Goal: Transaction & Acquisition: Purchase product/service

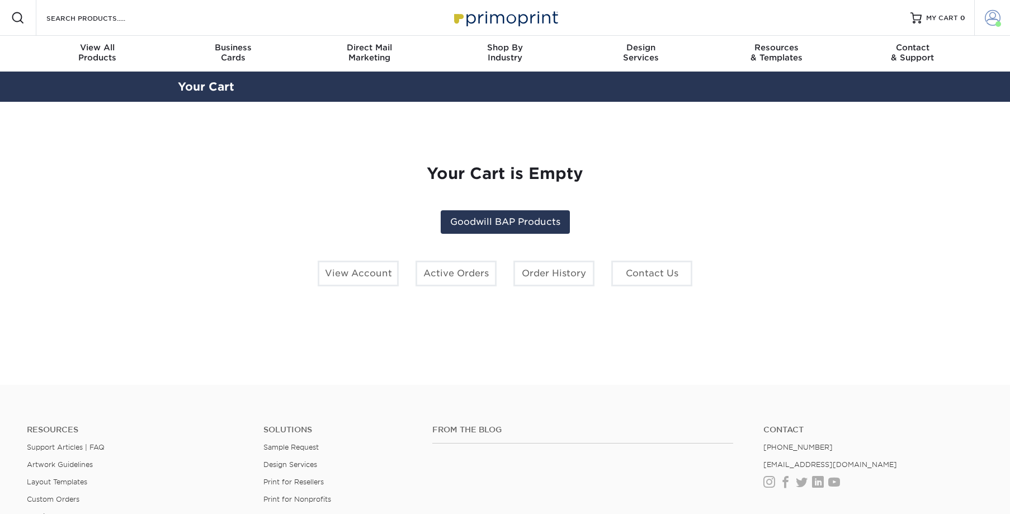
click at [993, 15] on span at bounding box center [992, 18] width 16 height 16
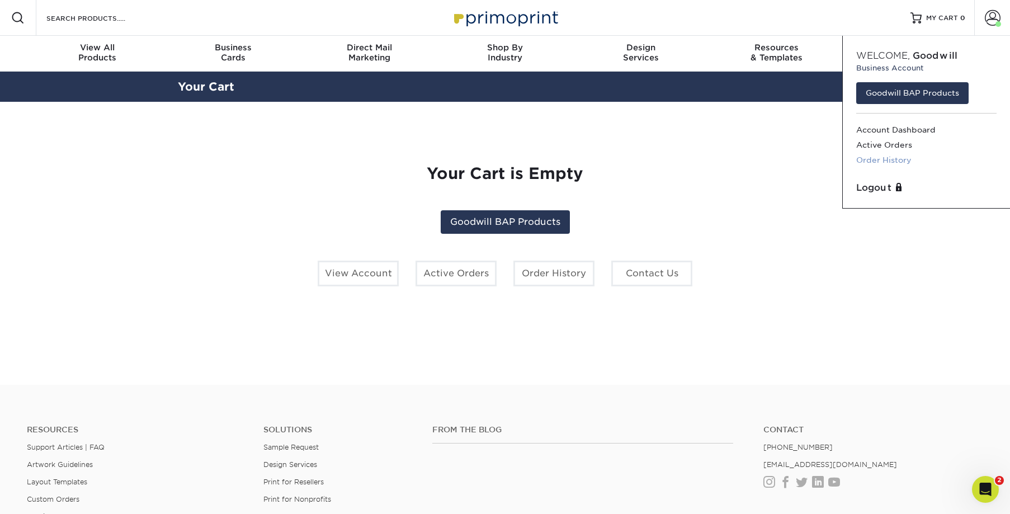
click at [889, 159] on link "Order History" at bounding box center [926, 160] width 140 height 15
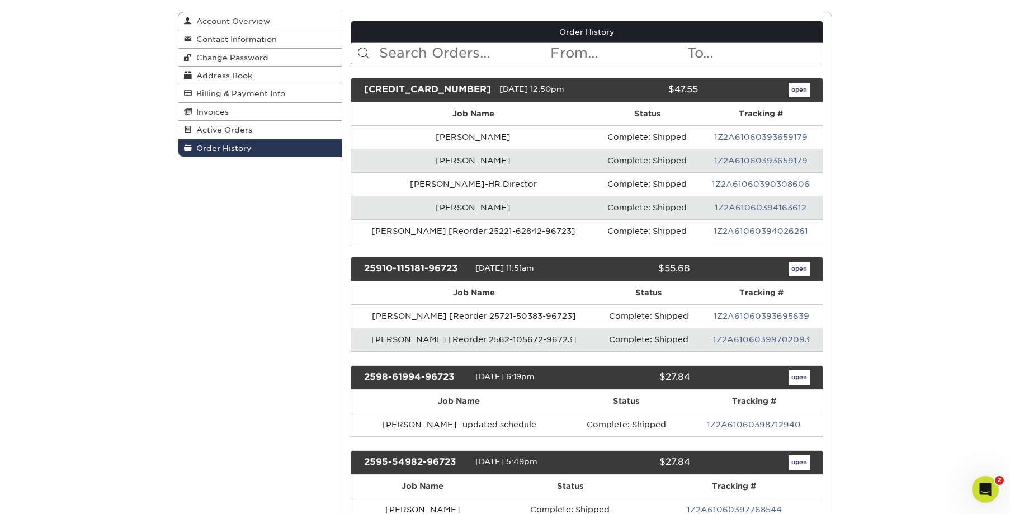
scroll to position [117, 0]
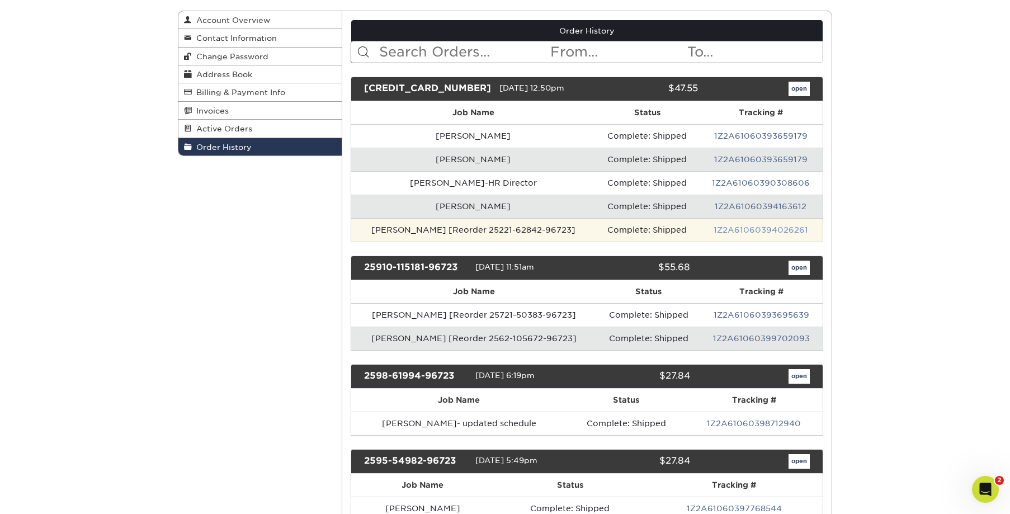
click at [737, 229] on link "1Z2A61060394026261" at bounding box center [760, 229] width 94 height 9
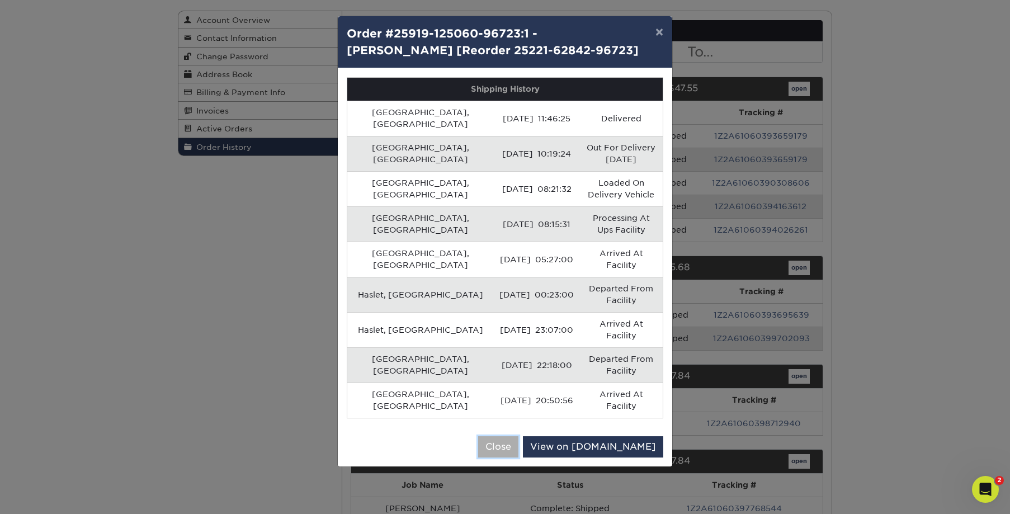
click at [518, 436] on button "Close" at bounding box center [498, 446] width 40 height 21
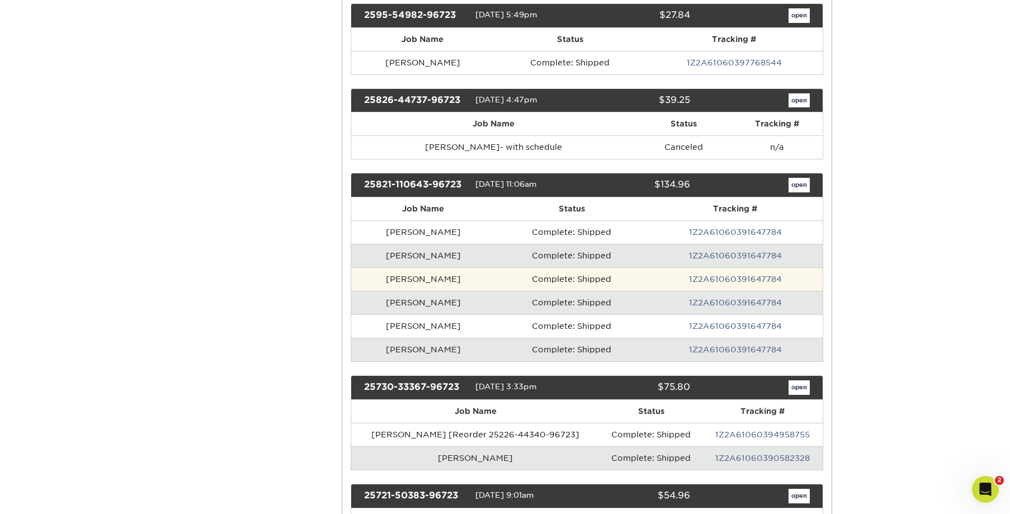
scroll to position [565, 0]
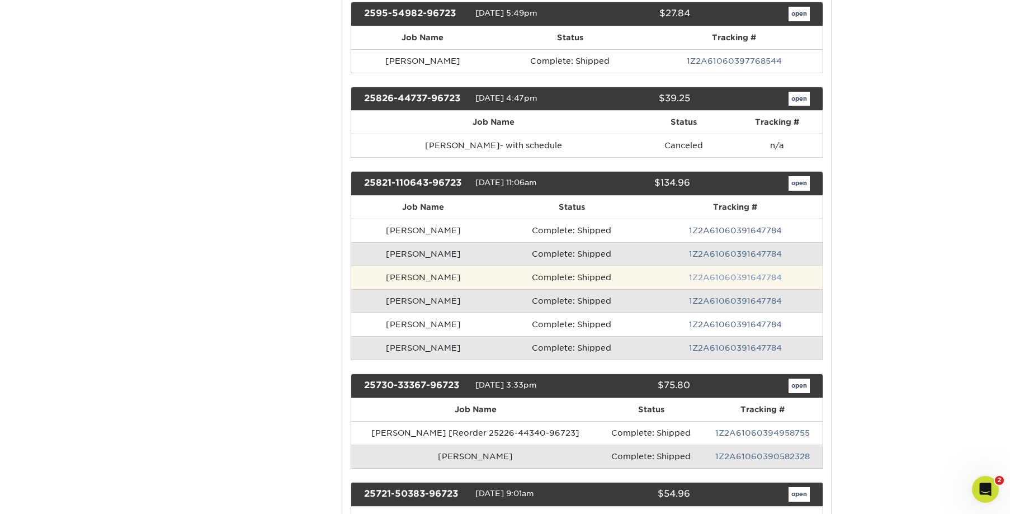
click at [713, 276] on link "1Z2A61060391647784" at bounding box center [735, 277] width 93 height 9
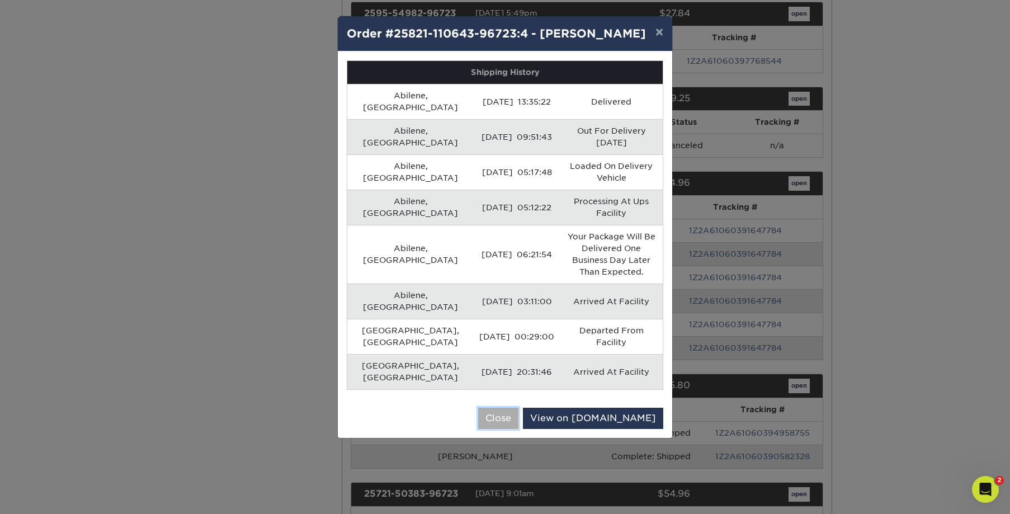
click at [518, 408] on button "Close" at bounding box center [498, 418] width 40 height 21
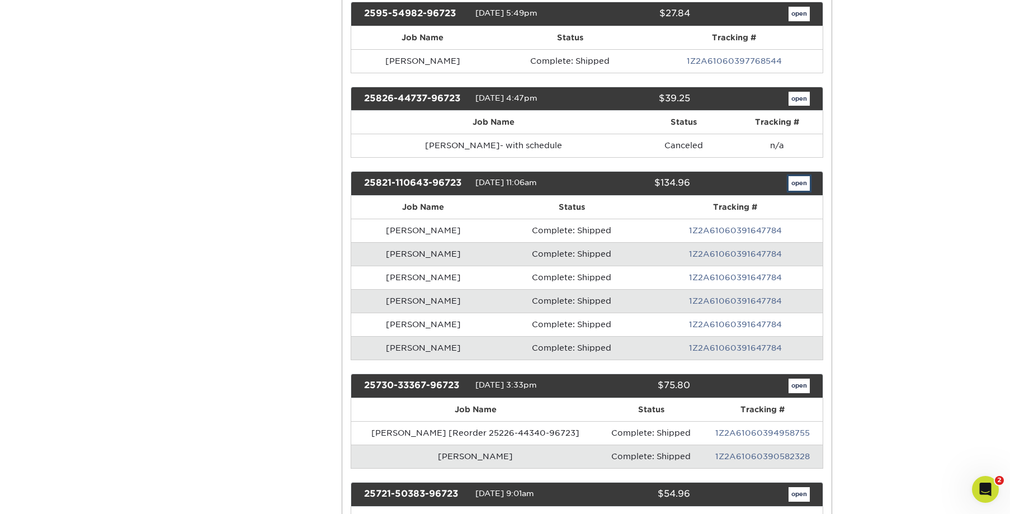
click at [792, 182] on link "open" at bounding box center [798, 183] width 21 height 15
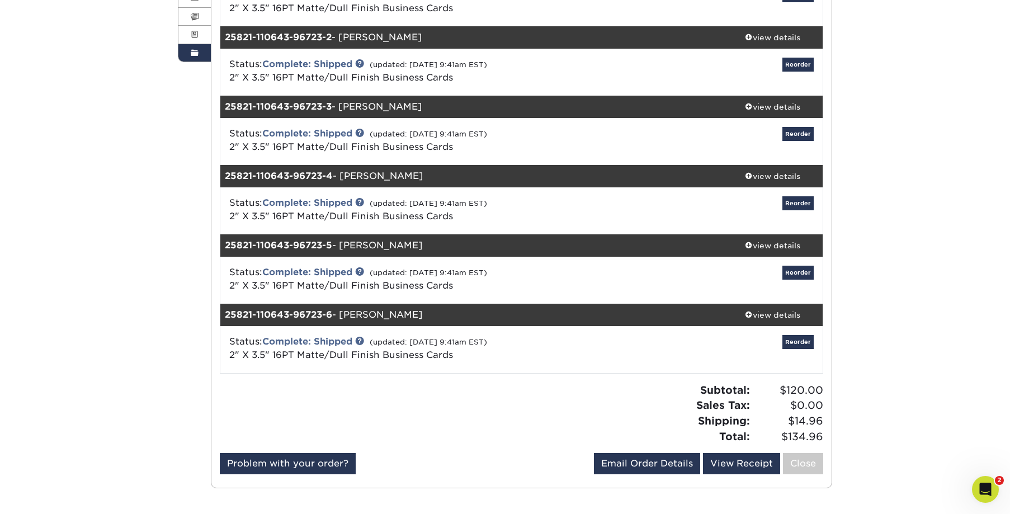
scroll to position [232, 0]
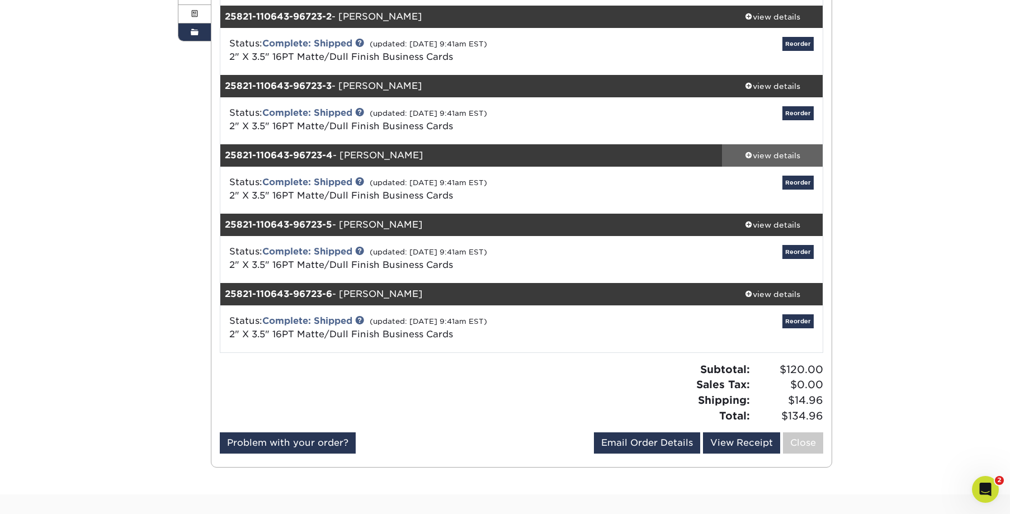
click at [782, 158] on div "view details" at bounding box center [772, 155] width 101 height 11
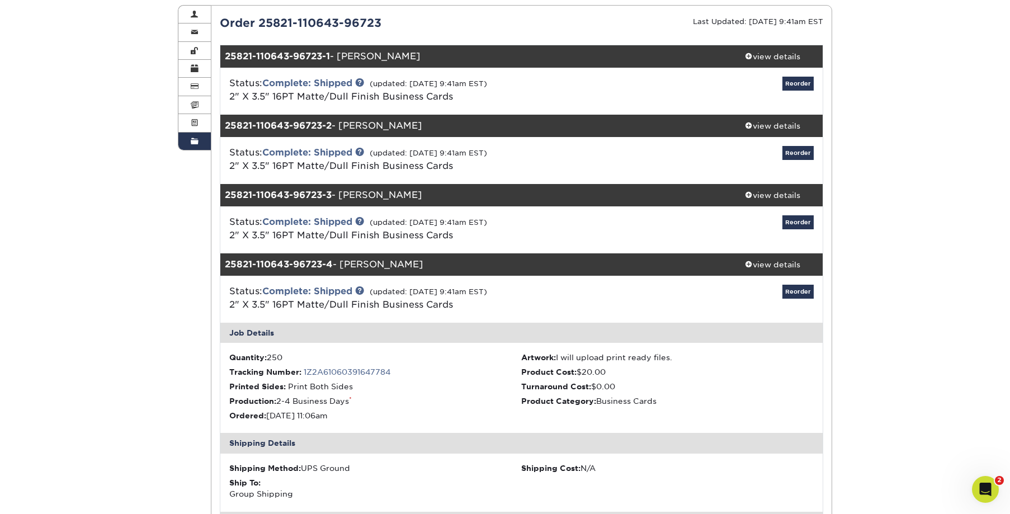
scroll to position [0, 0]
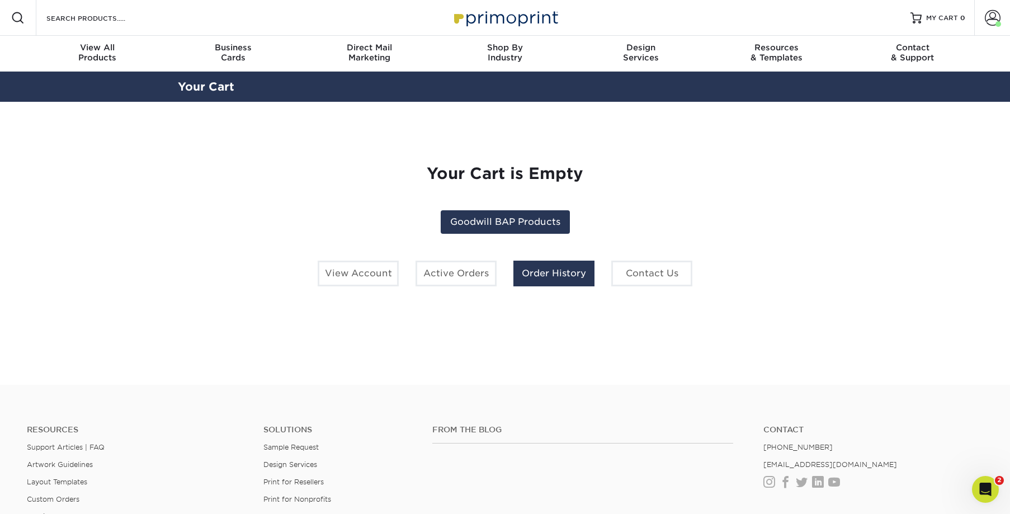
click at [558, 270] on link "Order History" at bounding box center [553, 274] width 81 height 26
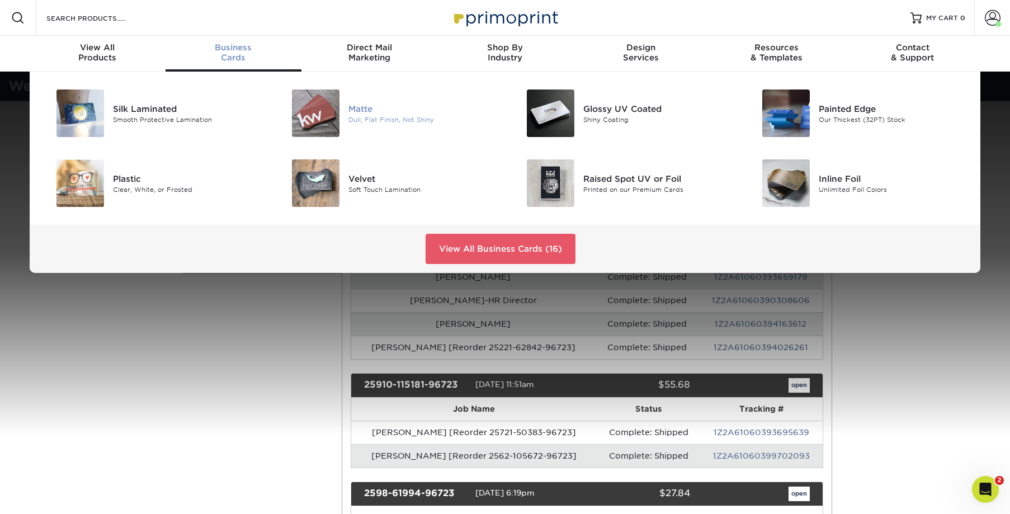
click at [349, 108] on div "Matte" at bounding box center [422, 108] width 148 height 12
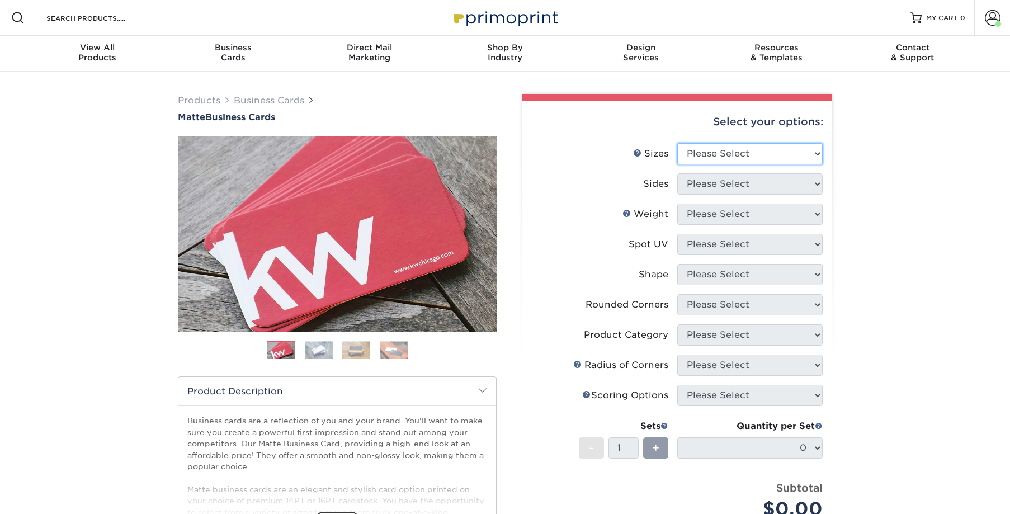
click at [711, 150] on select "Please Select 1.5" x 3.5" - Mini 1.75" x 3.5" - Mini 2" x 2" - Square 2" x 3" -…" at bounding box center [749, 153] width 145 height 21
select select "2.00x3.50"
click at [677, 143] on select "Please Select 1.5" x 3.5" - Mini 1.75" x 3.5" - Mini 2" x 2" - Square 2" x 3" -…" at bounding box center [749, 153] width 145 height 21
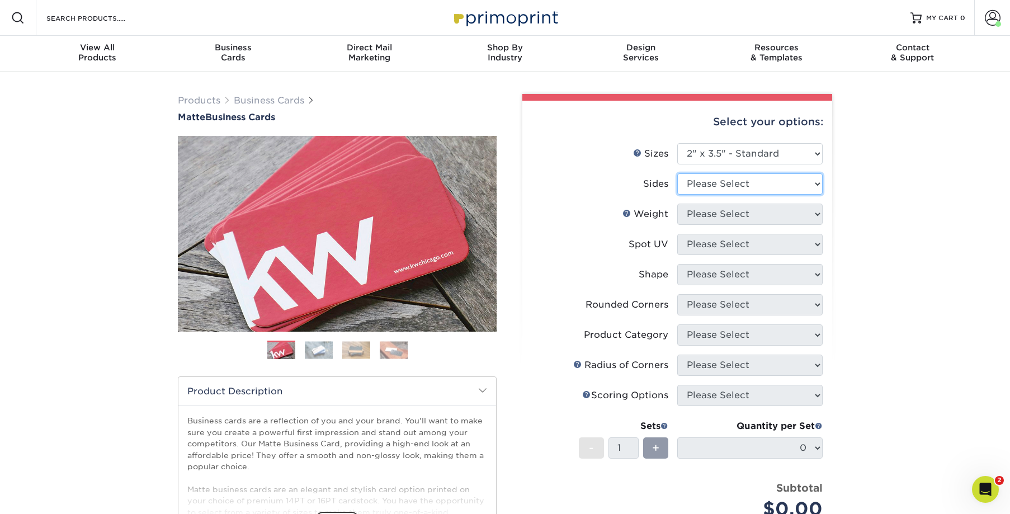
click at [727, 184] on select "Please Select Print Both Sides Print Front Only" at bounding box center [749, 183] width 145 height 21
select select "13abbda7-1d64-4f25-8bb2-c179b224825d"
click at [677, 173] on select "Please Select Print Both Sides Print Front Only" at bounding box center [749, 183] width 145 height 21
click at [726, 213] on select "Please Select 16PT 14PT" at bounding box center [749, 213] width 145 height 21
select select "16PT"
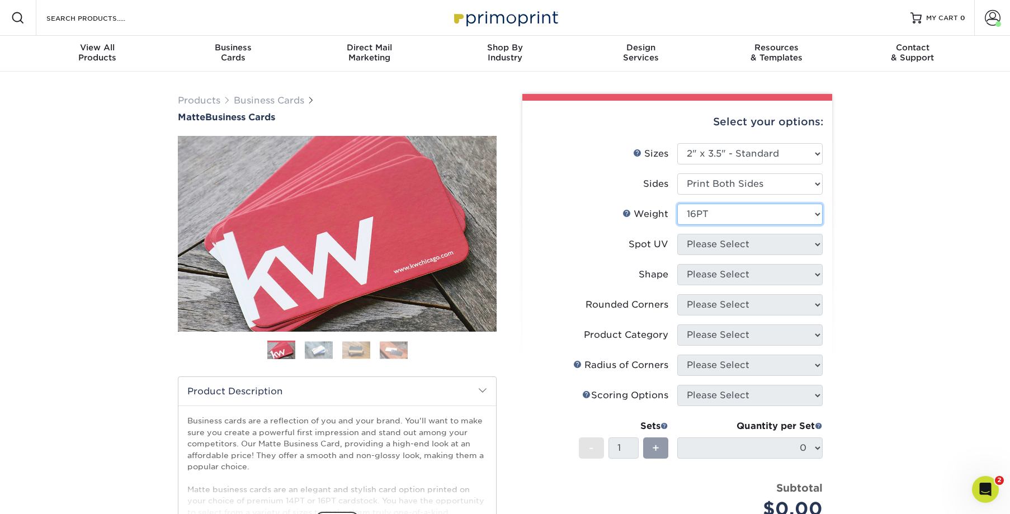
click at [677, 203] on select "Please Select 16PT 14PT" at bounding box center [749, 213] width 145 height 21
click at [721, 244] on select "Please Select No Spot UV Front and Back (Both Sides) Front Only Back Only" at bounding box center [749, 244] width 145 height 21
select select "3"
click at [677, 234] on select "Please Select No Spot UV Front and Back (Both Sides) Front Only Back Only" at bounding box center [749, 244] width 145 height 21
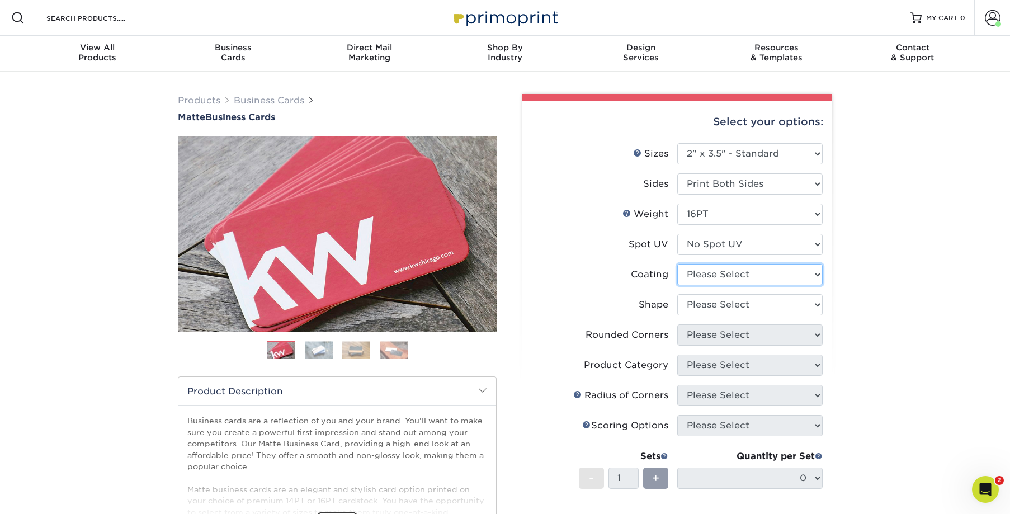
click at [708, 276] on select at bounding box center [749, 274] width 145 height 21
select select "121bb7b5-3b4d-429f-bd8d-bbf80e953313"
click at [677, 264] on select at bounding box center [749, 274] width 145 height 21
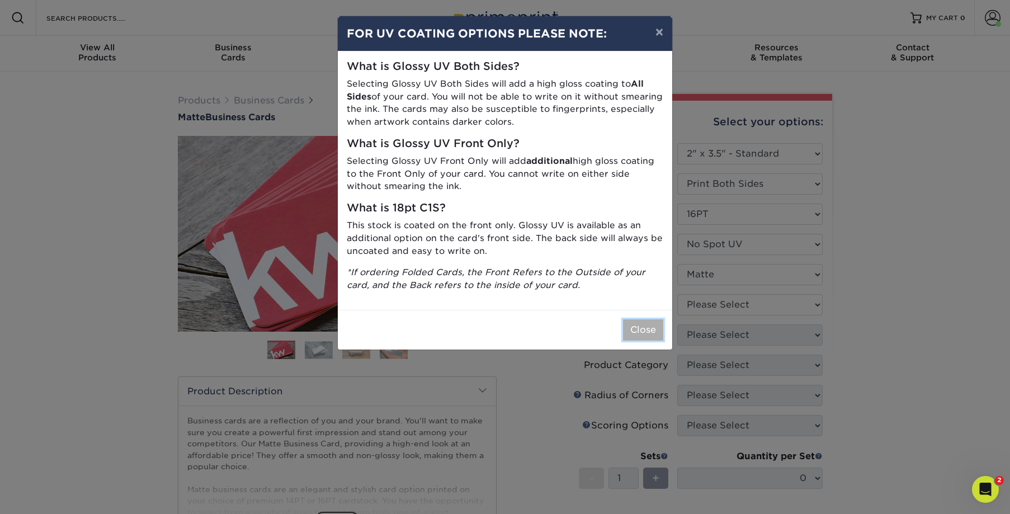
click at [648, 327] on button "Close" at bounding box center [643, 329] width 40 height 21
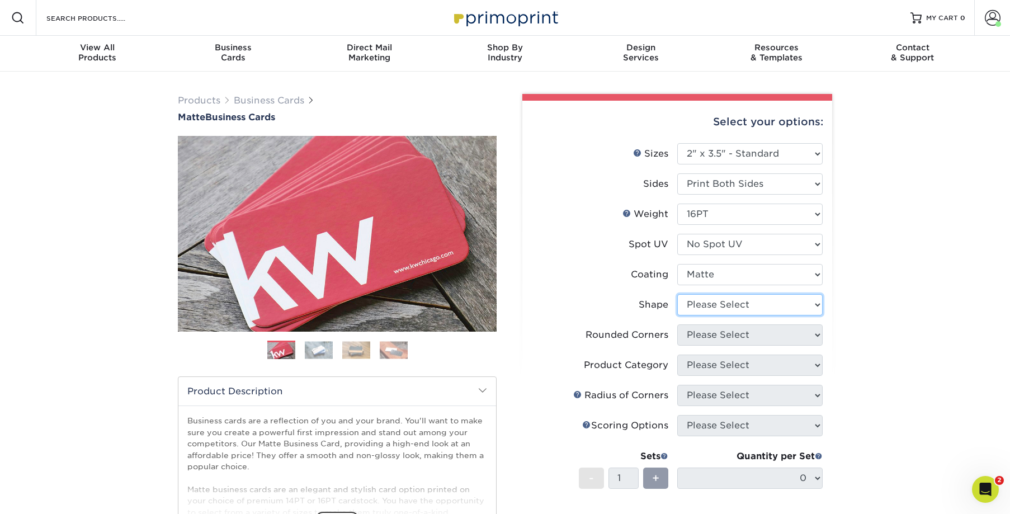
click at [720, 304] on select "Please Select Standard Oval" at bounding box center [749, 304] width 145 height 21
select select "standard"
click at [677, 294] on select "Please Select Standard Oval" at bounding box center [749, 304] width 145 height 21
click at [720, 338] on select "Please Select Yes - Round 2 Corners Yes - Round 4 Corners No" at bounding box center [749, 334] width 145 height 21
select select "0"
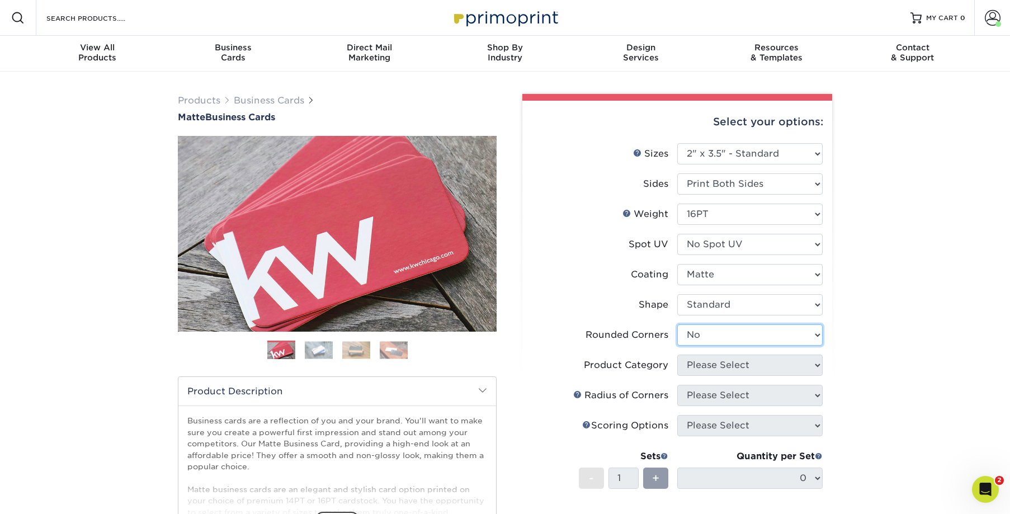
click at [677, 324] on select "Please Select Yes - Round 2 Corners Yes - Round 4 Corners No" at bounding box center [749, 334] width 145 height 21
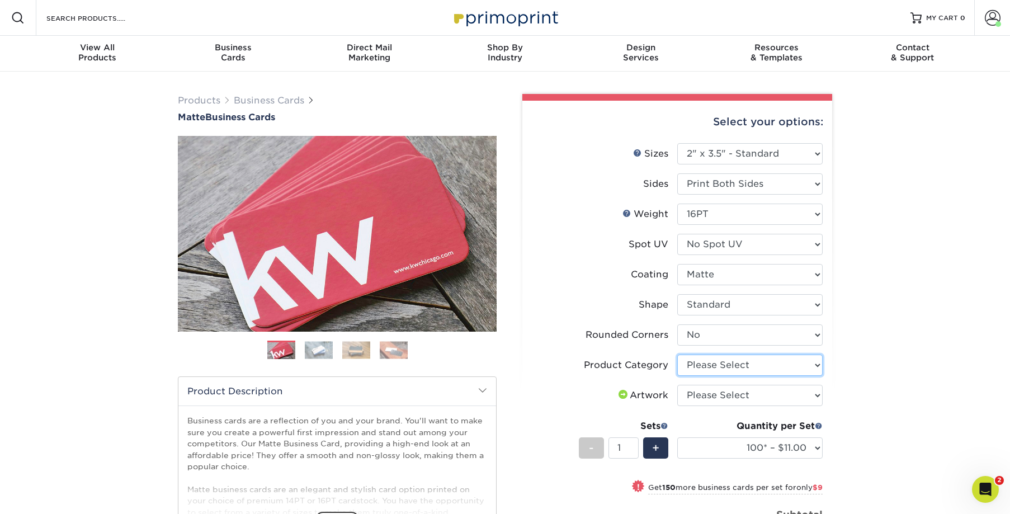
click at [721, 364] on select "Please Select Business Cards" at bounding box center [749, 364] width 145 height 21
select select "3b5148f1-0588-4f88-a218-97bcfdce65c1"
click at [677, 354] on select "Please Select Business Cards" at bounding box center [749, 364] width 145 height 21
click at [714, 393] on select "Please Select I will upload files I need a design - $100" at bounding box center [749, 395] width 145 height 21
select select "upload"
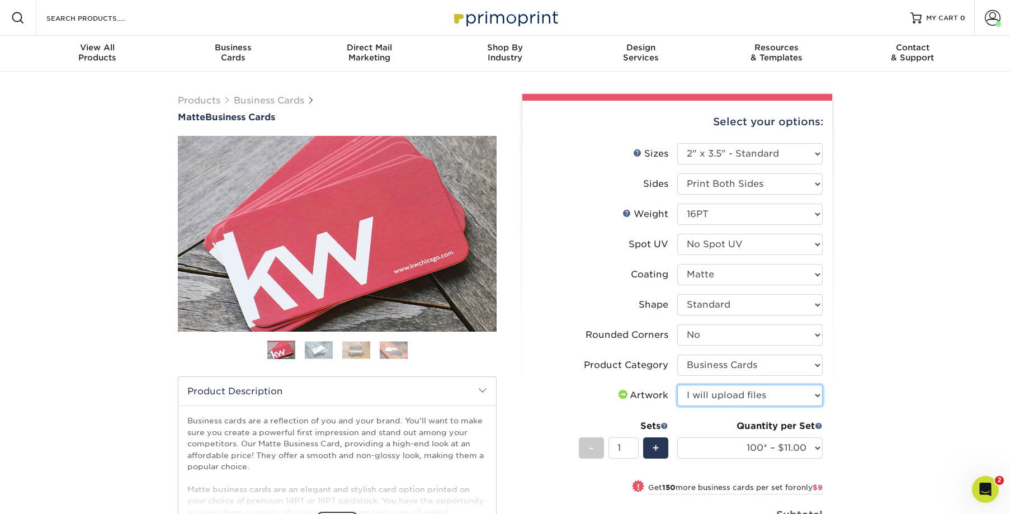
click at [677, 385] on select "Please Select I will upload files I need a design - $100" at bounding box center [749, 395] width 145 height 21
click at [763, 446] on select "100* – $11.00 250* – $20.00 500 – $39.00 1000 – $49.00 2500 – $87.00 5000 – $16…" at bounding box center [749, 447] width 145 height 21
select select "250* – $20.00"
click at [677, 437] on select "100* – $11.00 250* – $20.00 500 – $39.00 1000 – $49.00 2500 – $87.00 5000 – $16…" at bounding box center [749, 447] width 145 height 21
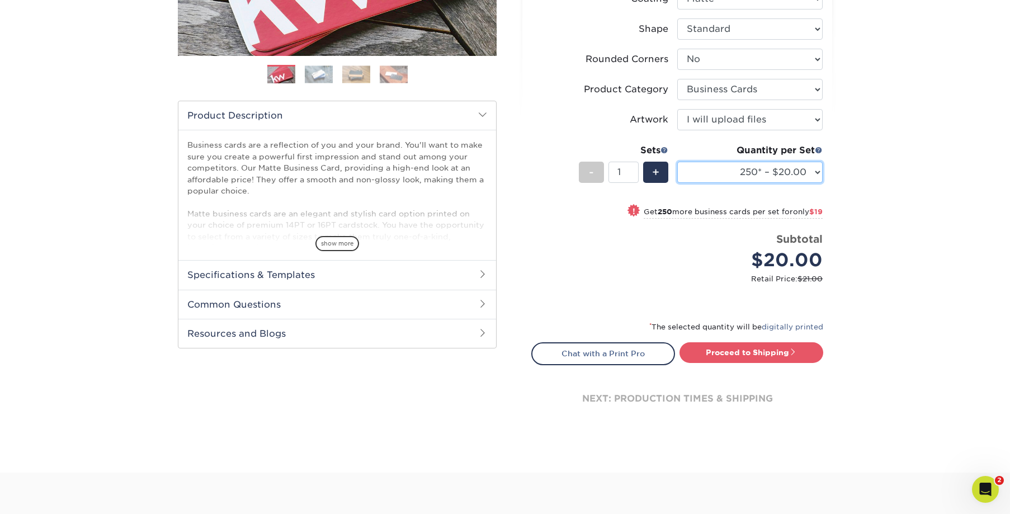
scroll to position [278, 0]
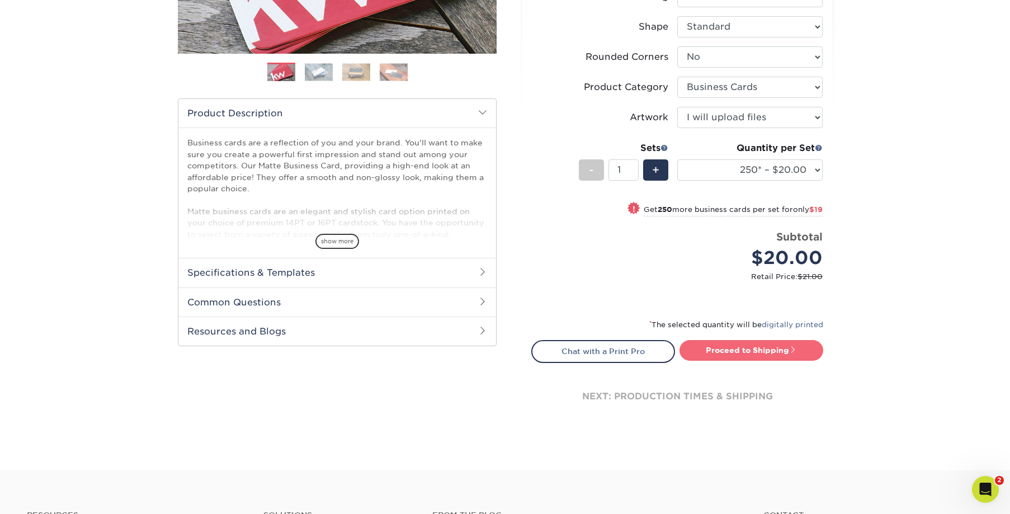
click at [759, 349] on link "Proceed to Shipping" at bounding box center [751, 350] width 144 height 20
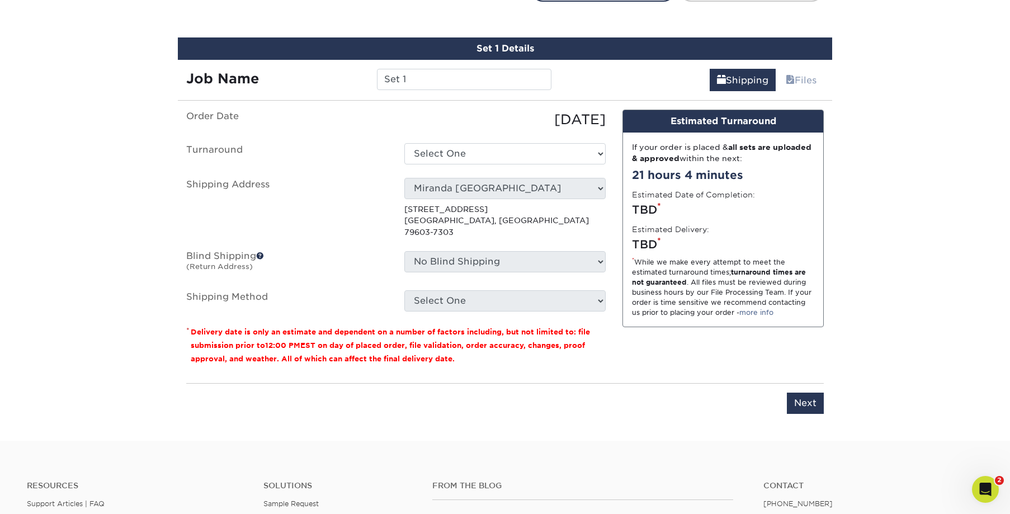
scroll to position [648, 0]
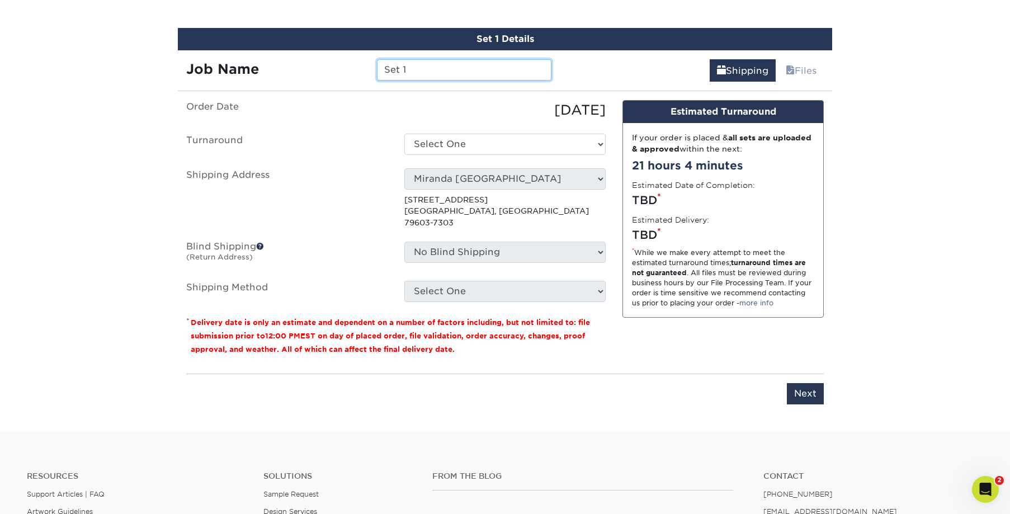
click at [416, 65] on input "Set 1" at bounding box center [464, 69] width 174 height 21
type input "S"
type input "Monica Franco-Villegas"
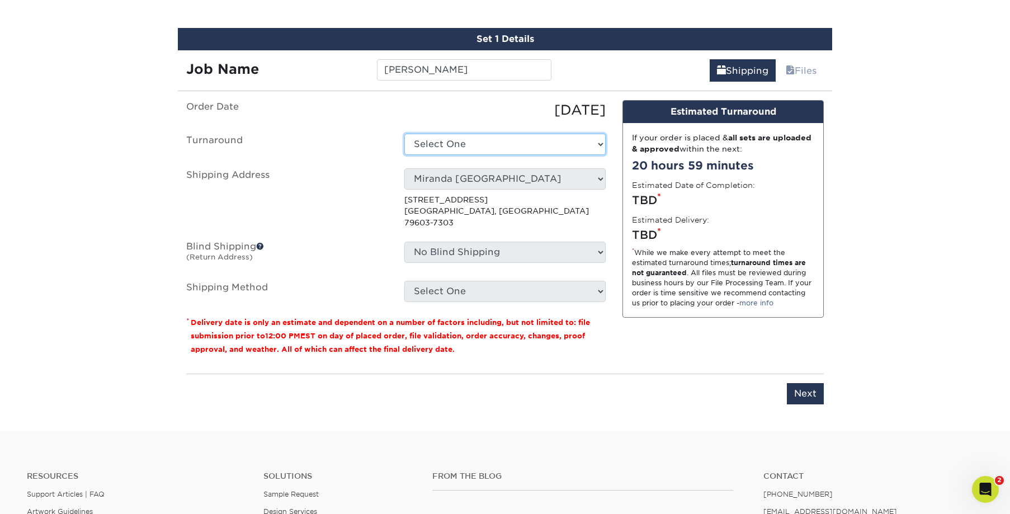
click at [482, 146] on select "Select One 2-4 Business Days 2 Day Next Business Day" at bounding box center [504, 144] width 201 height 21
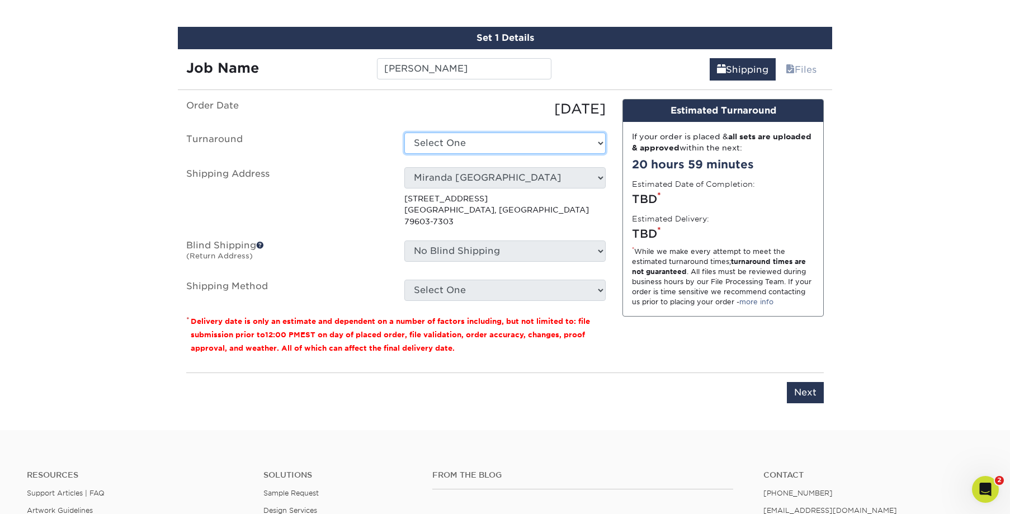
select select "23721297-b68b-4846-ba83-3171e6bd9d78"
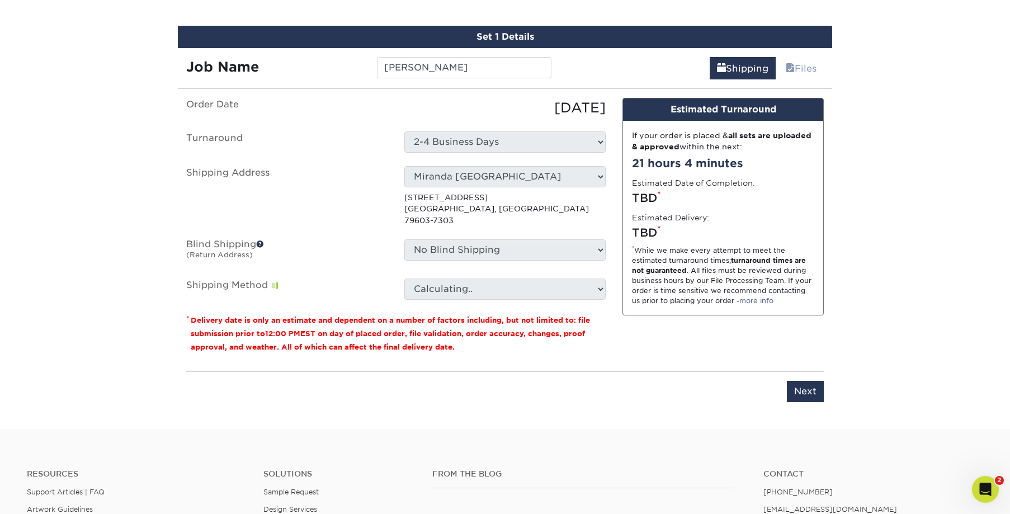
scroll to position [647, 0]
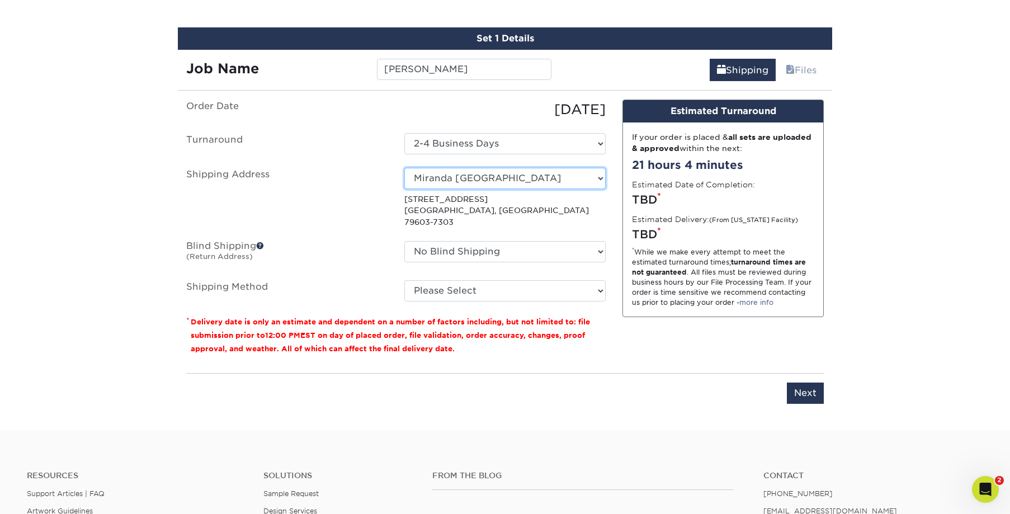
click at [495, 180] on select "Select One Big Spring Big Spring Brownwood Store Midland Career Center Midland …" at bounding box center [504, 178] width 201 height 21
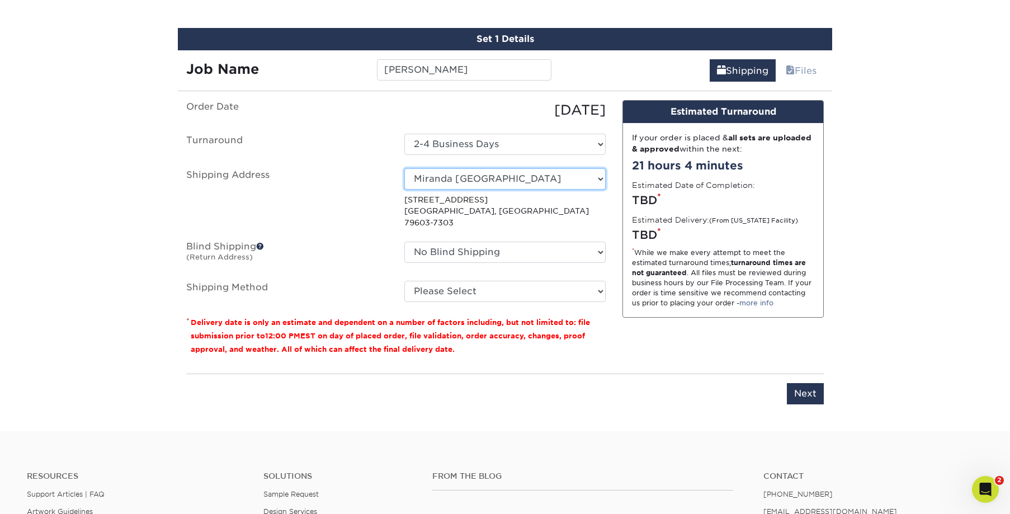
select select "276954"
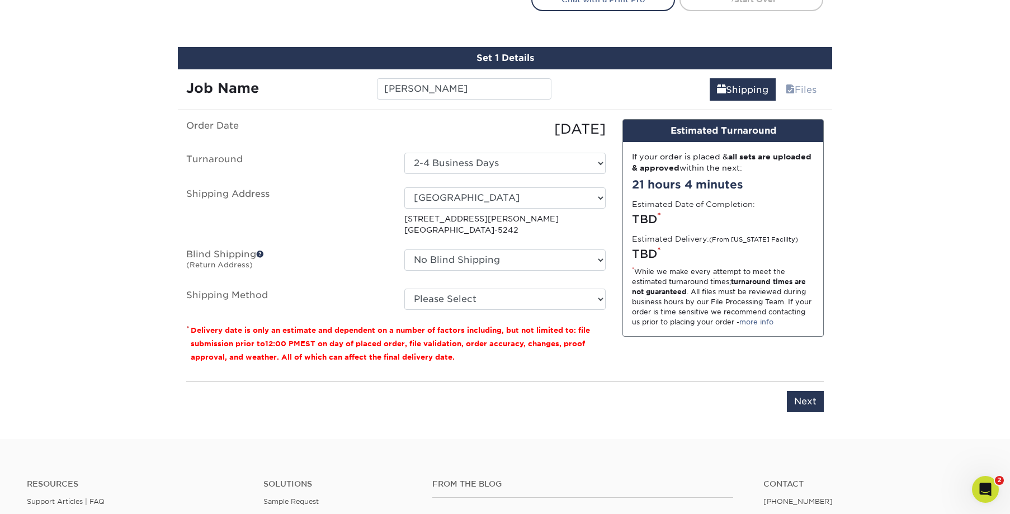
scroll to position [626, 0]
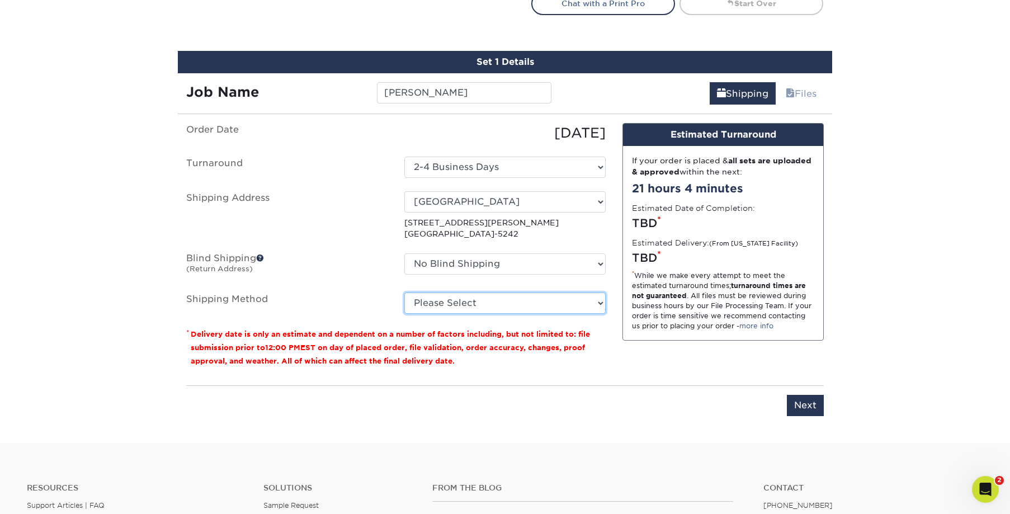
click at [522, 304] on select "Please Select Ground Shipping (+$7.84) 3 Day Shipping Service (+$15.34) 2 Day A…" at bounding box center [504, 302] width 201 height 21
select select "03"
click at [404, 292] on select "Please Select Ground Shipping (+$7.84) 3 Day Shipping Service (+$15.34) 2 Day A…" at bounding box center [504, 302] width 201 height 21
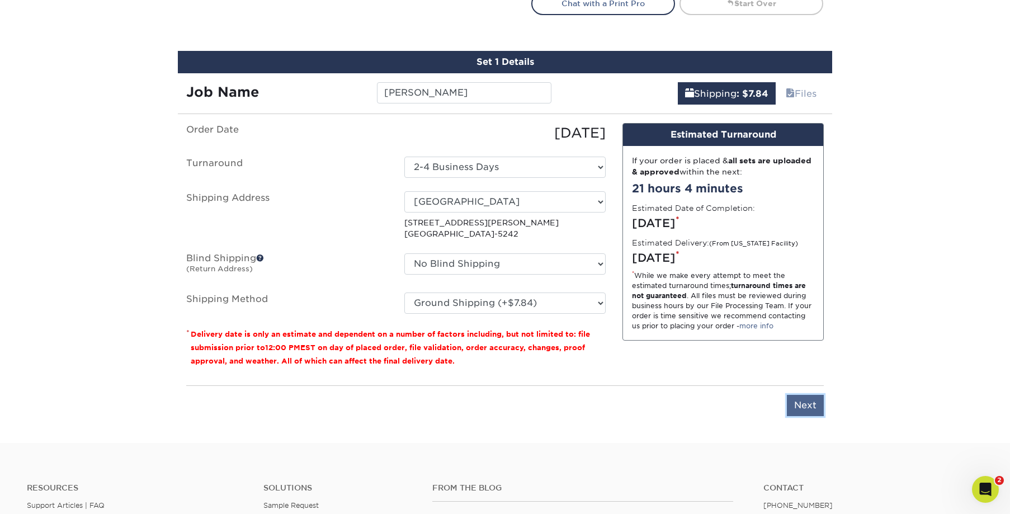
click at [795, 403] on input "Next" at bounding box center [805, 405] width 37 height 21
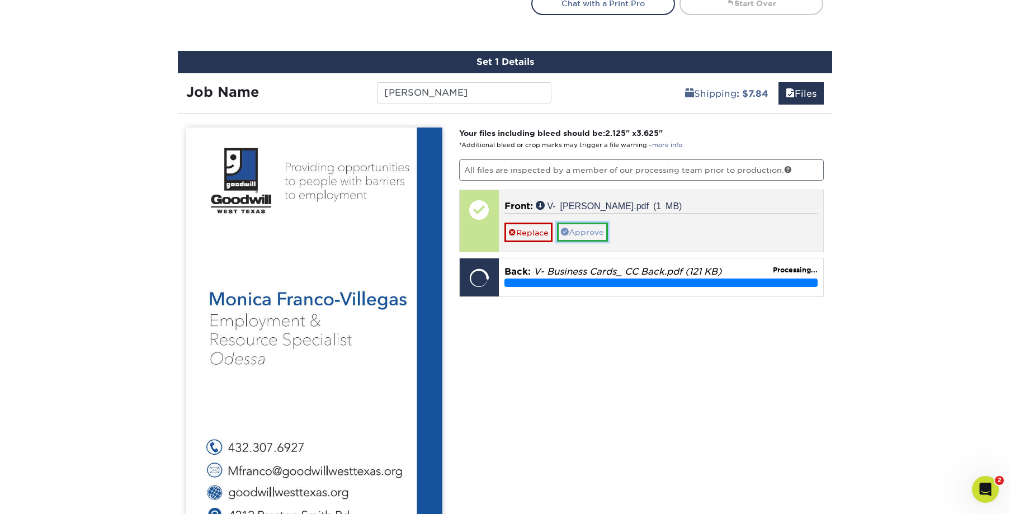
click at [577, 233] on link "Approve" at bounding box center [582, 231] width 51 height 19
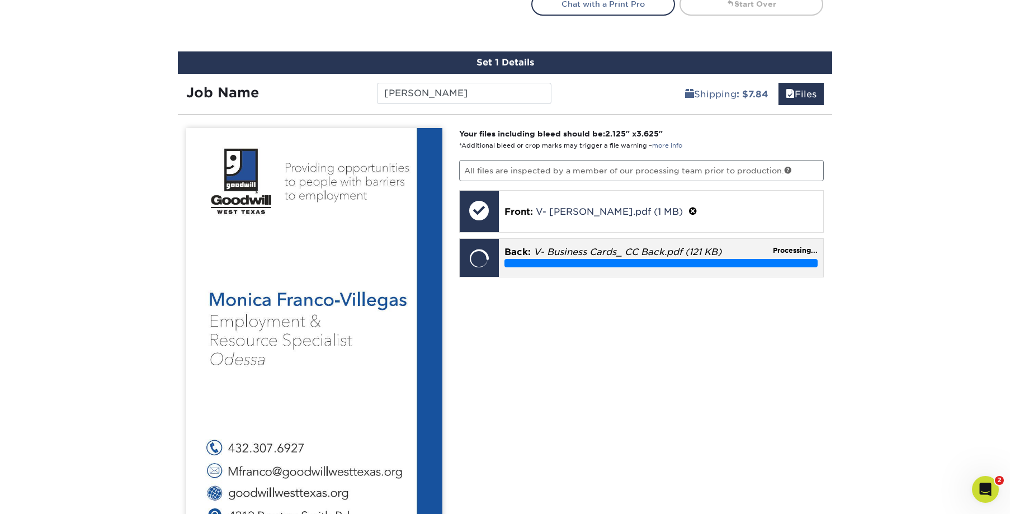
scroll to position [631, 0]
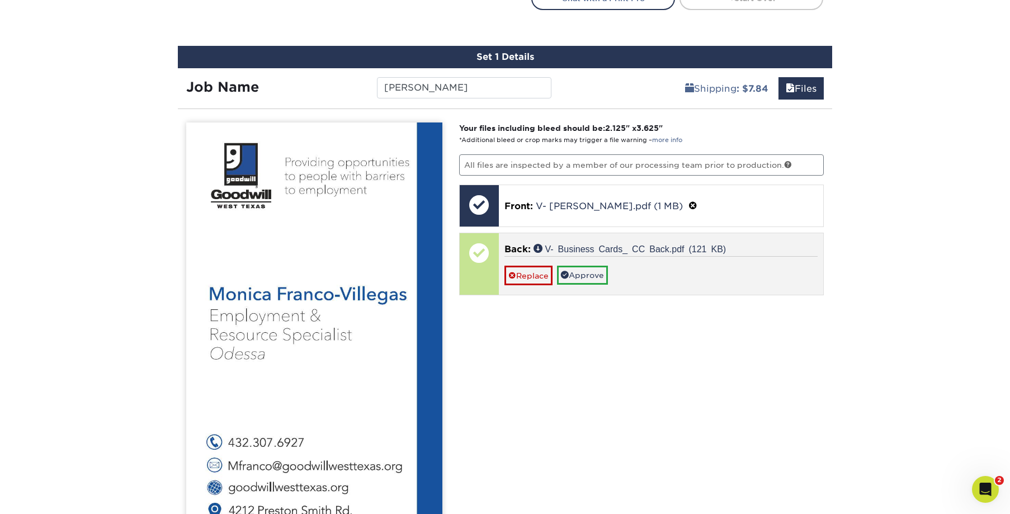
click at [530, 247] on p "Back: V- Business Cards_ CC Back.pdf (121 KB)" at bounding box center [661, 249] width 314 height 13
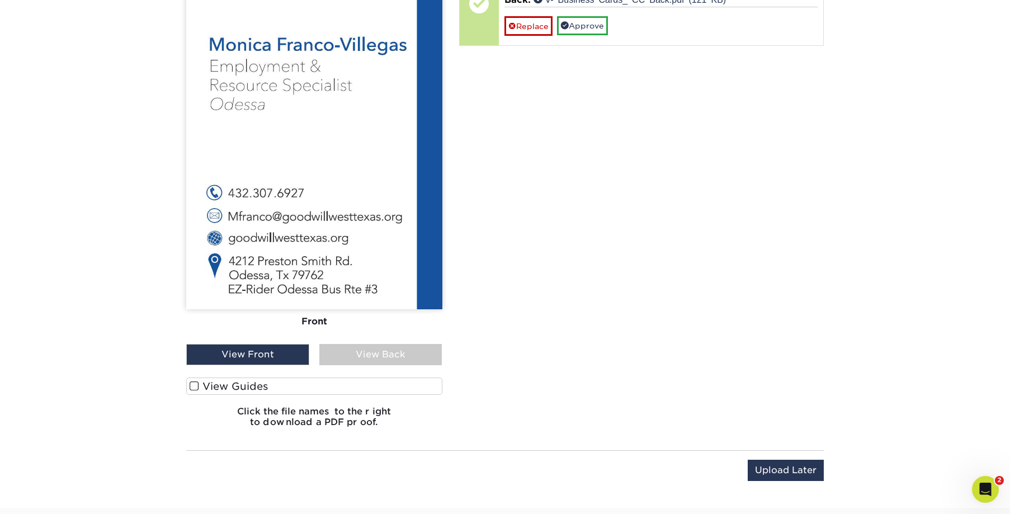
scroll to position [907, 0]
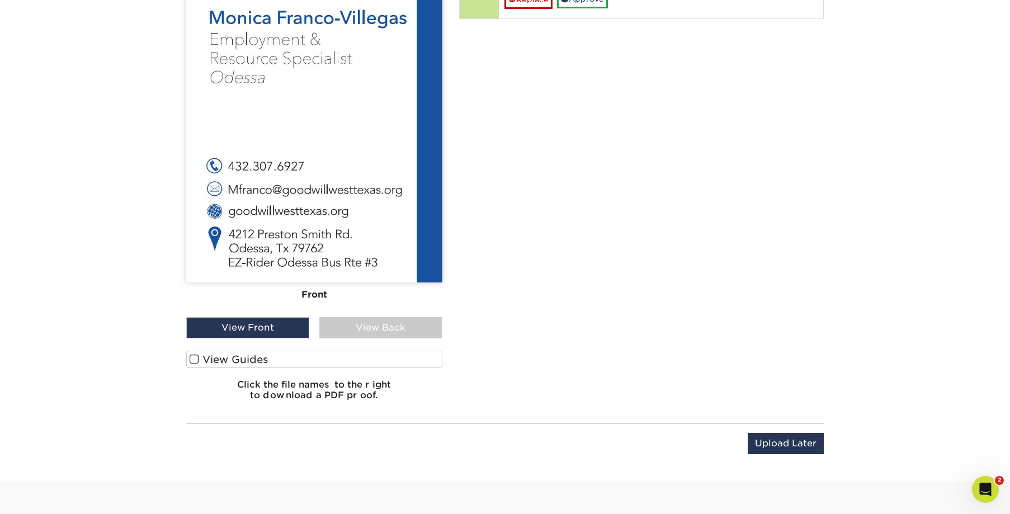
click at [355, 330] on div "View Back" at bounding box center [380, 327] width 123 height 21
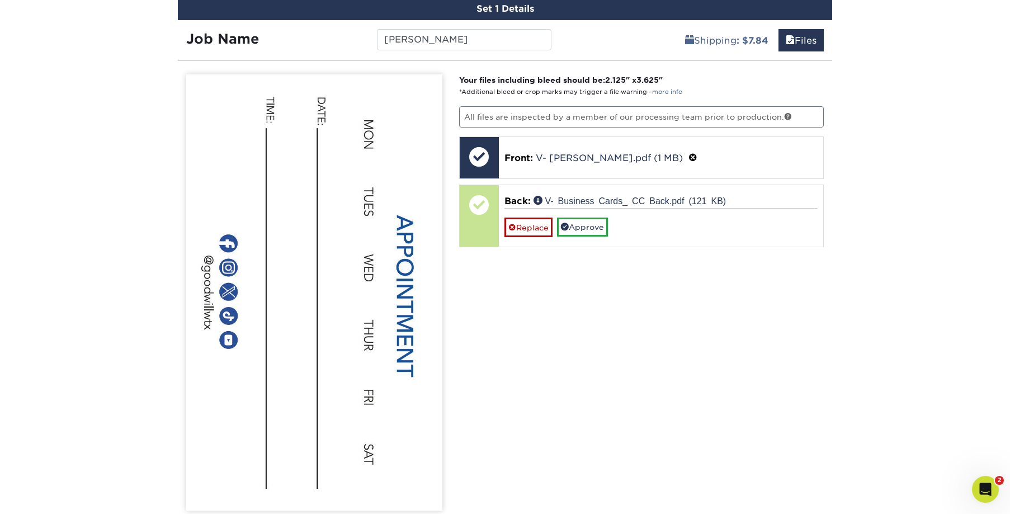
scroll to position [675, 0]
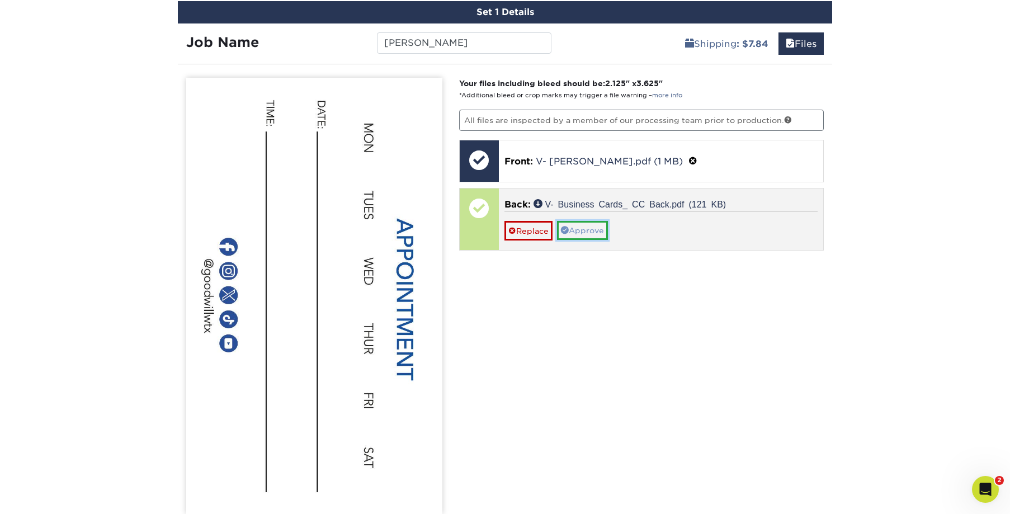
click at [582, 235] on link "Approve" at bounding box center [582, 230] width 51 height 19
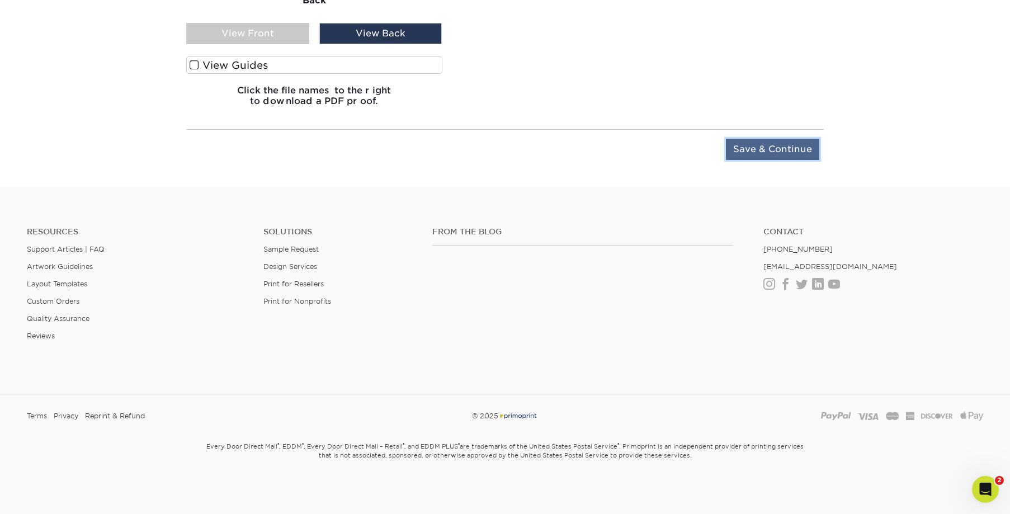
click at [789, 150] on input "Save & Continue" at bounding box center [772, 149] width 93 height 21
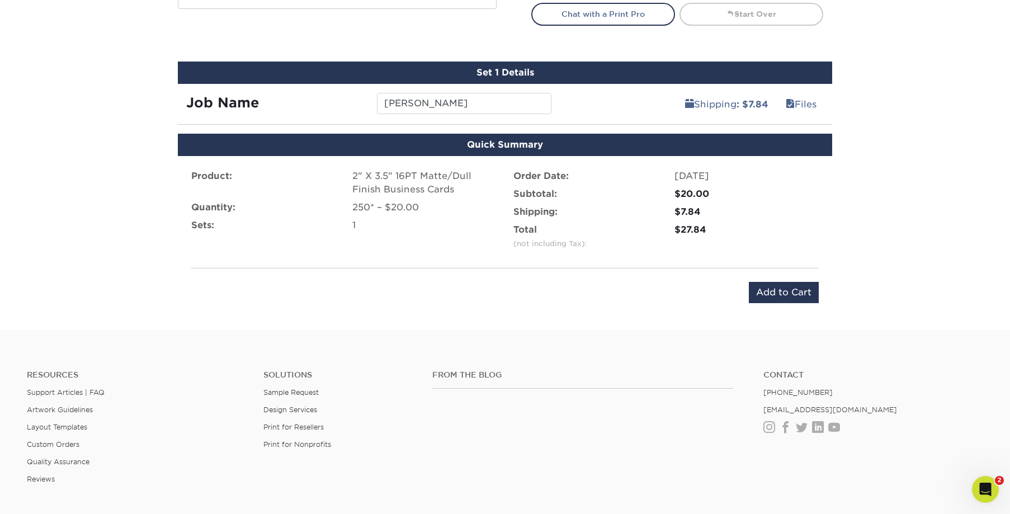
scroll to position [622, 0]
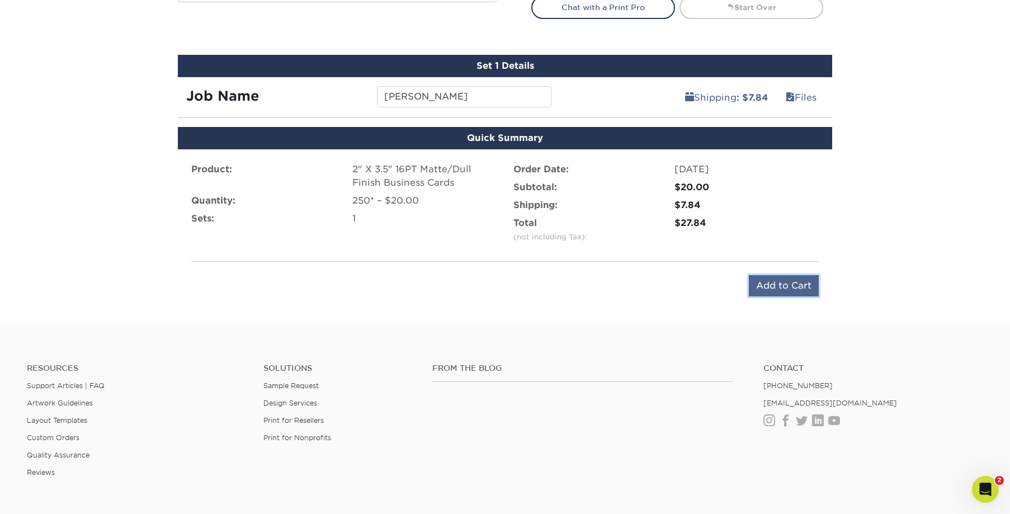
click at [782, 289] on input "Add to Cart" at bounding box center [784, 285] width 70 height 21
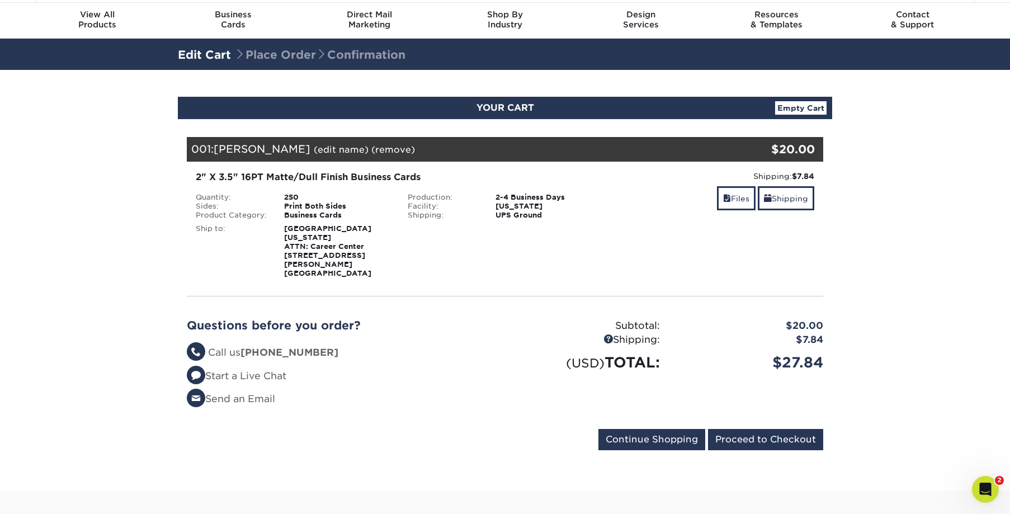
scroll to position [49, 0]
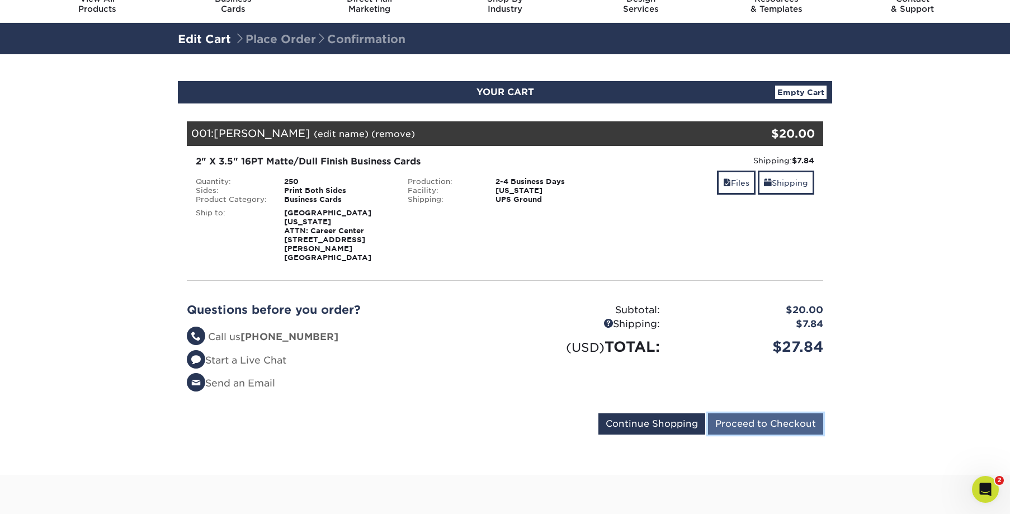
click at [777, 414] on input "Proceed to Checkout" at bounding box center [765, 423] width 115 height 21
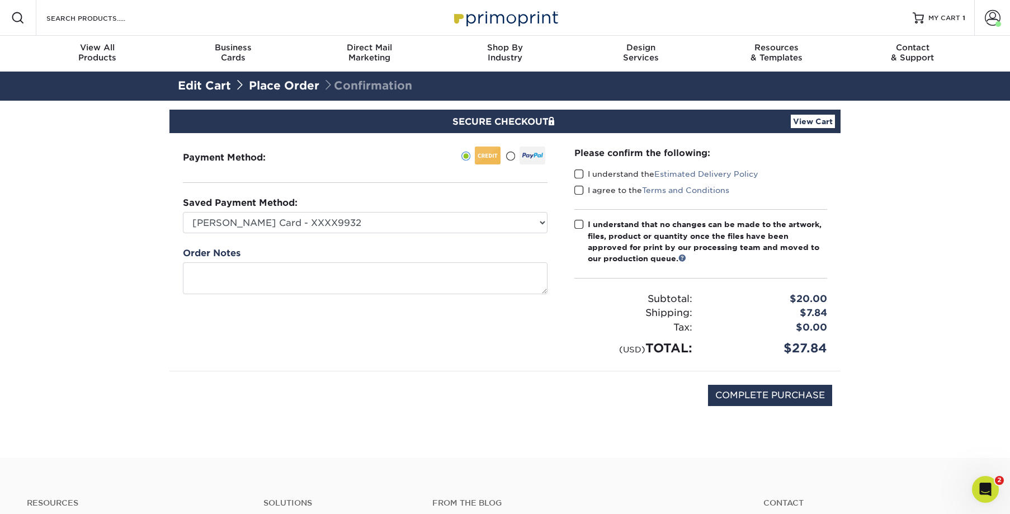
click at [576, 173] on span at bounding box center [579, 174] width 10 height 11
click at [0, 0] on input "I understand the Estimated Delivery Policy" at bounding box center [0, 0] width 0 height 0
click at [577, 191] on span at bounding box center [579, 190] width 10 height 11
click at [0, 0] on input "I agree to the Terms and Conditions" at bounding box center [0, 0] width 0 height 0
click at [581, 224] on span at bounding box center [579, 224] width 10 height 11
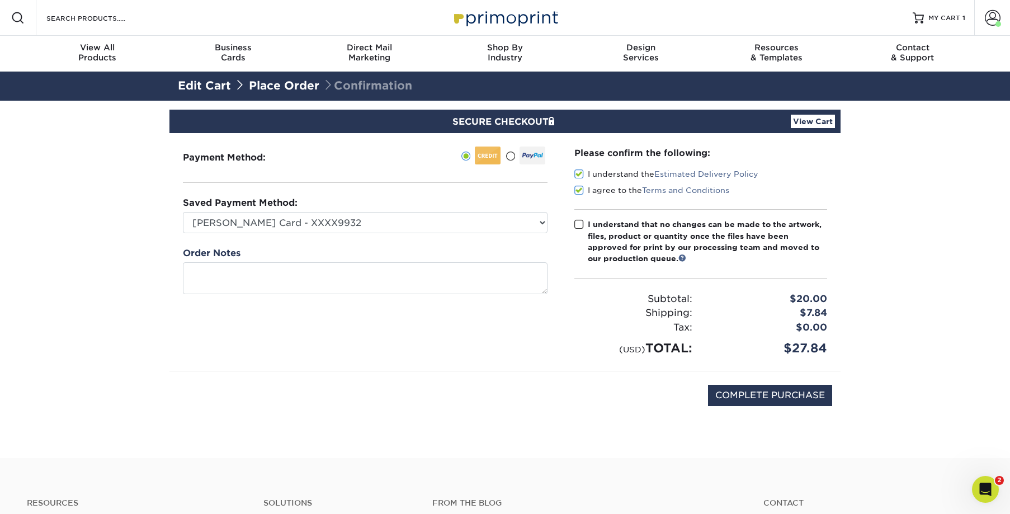
click at [0, 0] on input "I understand that no changes can be made to the artwork, files, product or quan…" at bounding box center [0, 0] width 0 height 0
click at [759, 396] on input "COMPLETE PURCHASE" at bounding box center [770, 395] width 124 height 21
type input "PROCESSING, PLEASE WAIT..."
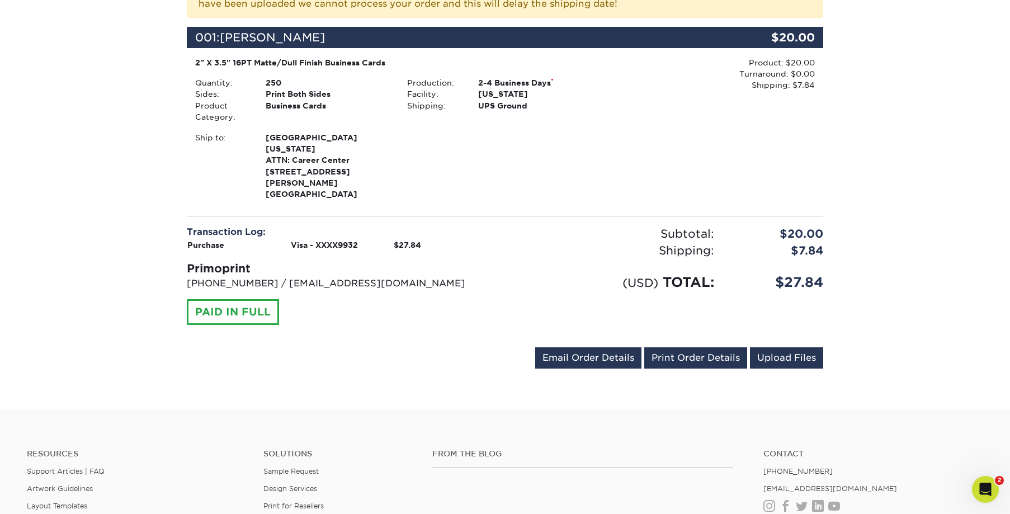
scroll to position [292, 0]
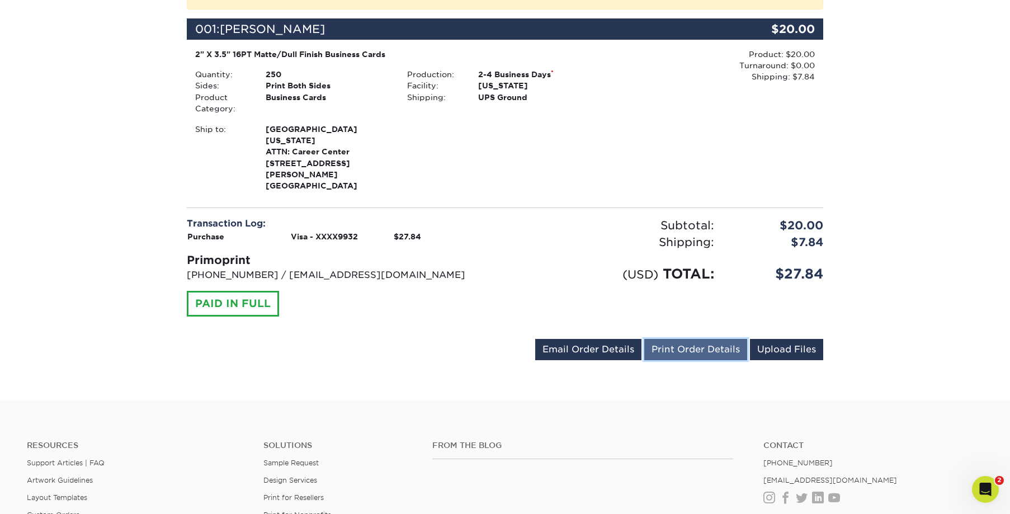
click at [677, 339] on link "Print Order Details" at bounding box center [695, 349] width 103 height 21
